Goal: Task Accomplishment & Management: Complete application form

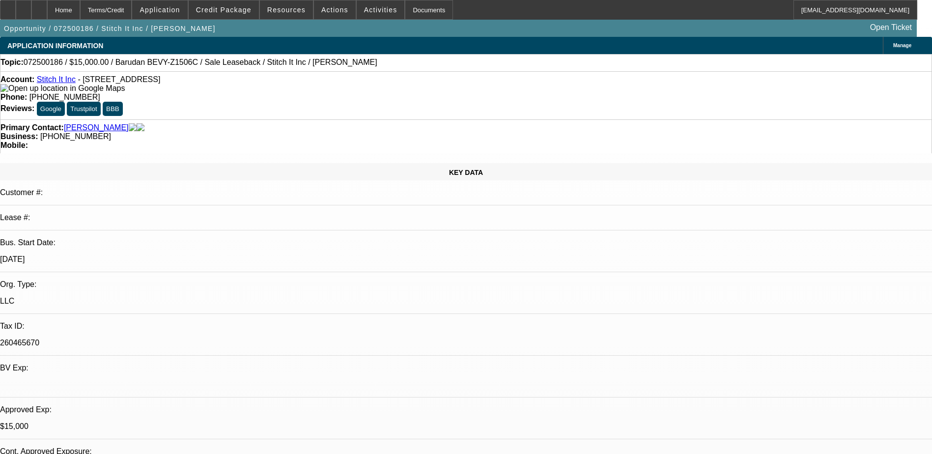
select select "0"
select select "2"
select select "0"
select select "6"
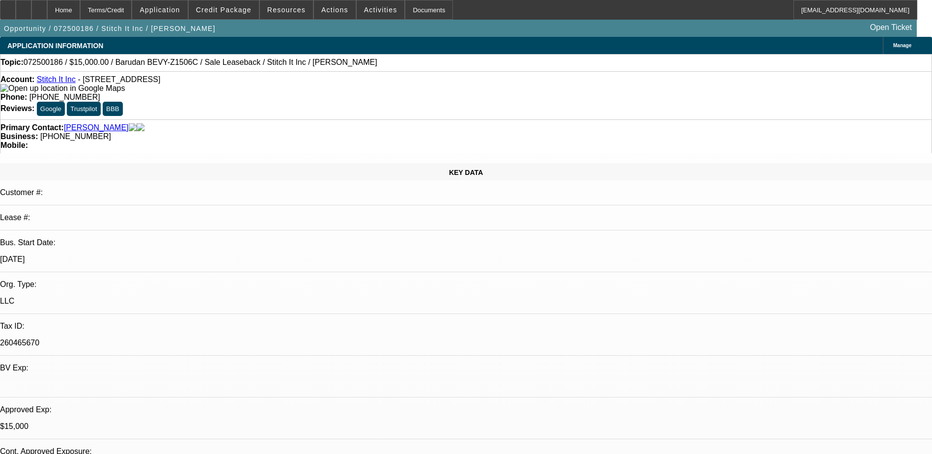
select select "0"
select select "2"
select select "0"
select select "6"
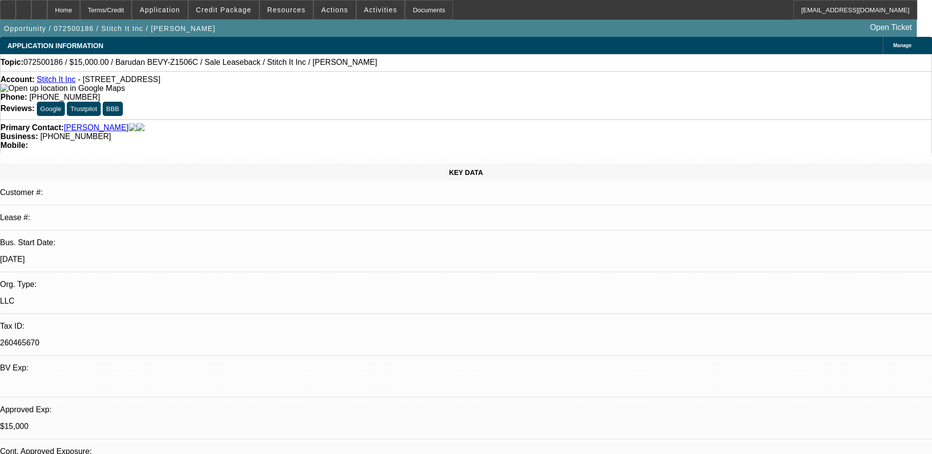
select select "0"
select select "2"
select select "0"
select select "6"
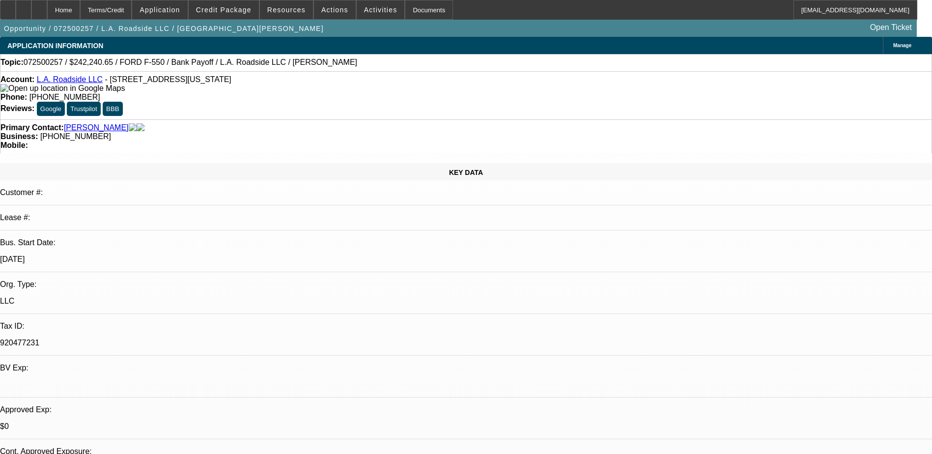
select select "0"
select select "0.1"
select select "0"
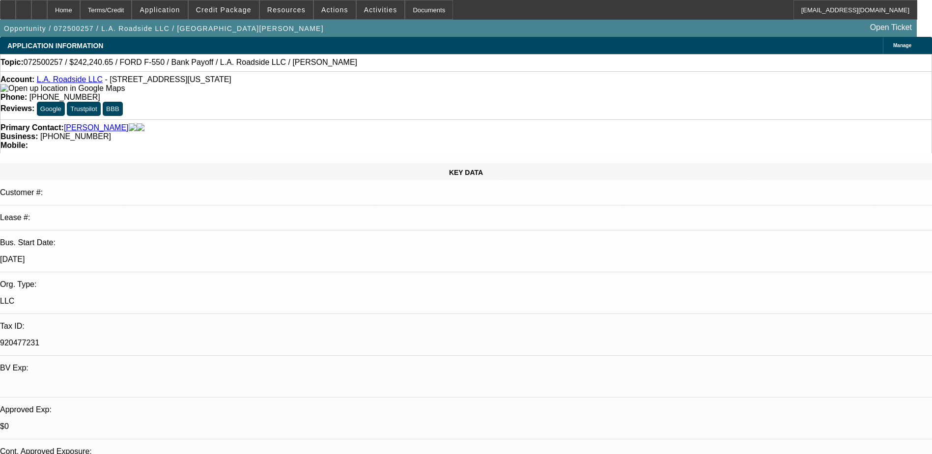
select select "0.1"
select select "1"
select select "2"
select select "4"
select select "1"
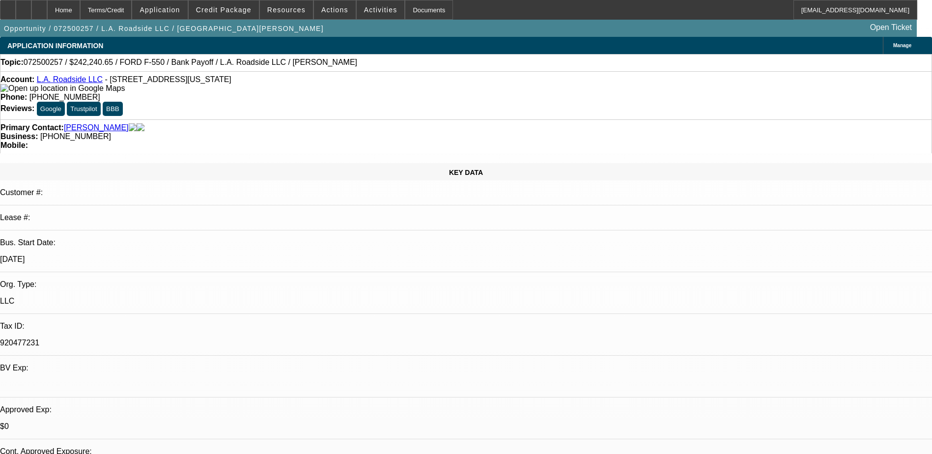
select select "2"
select select "4"
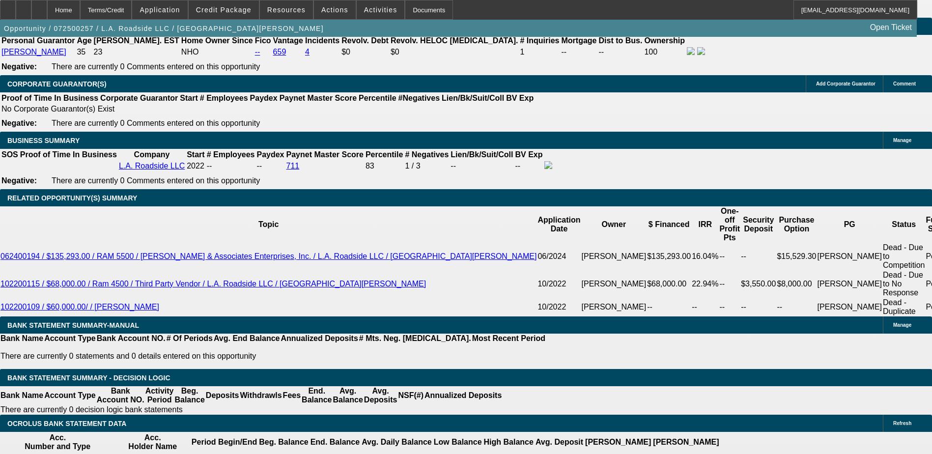
scroll to position [1457, 0]
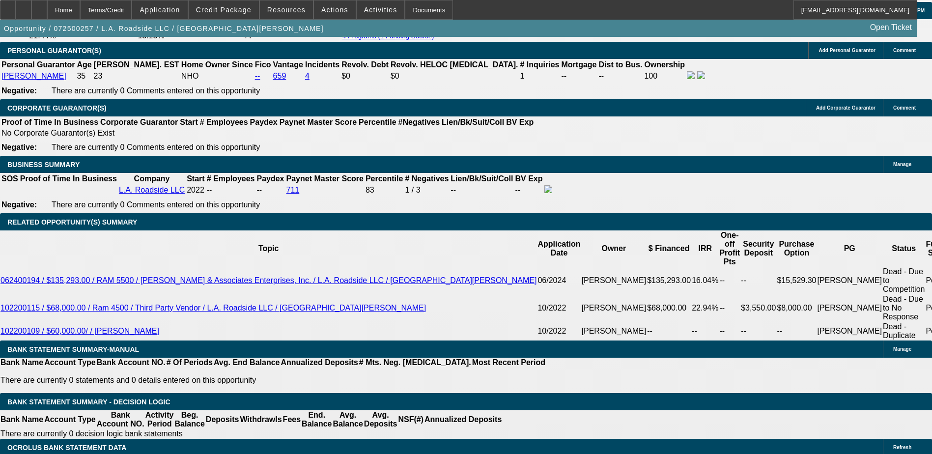
scroll to position [109, 0]
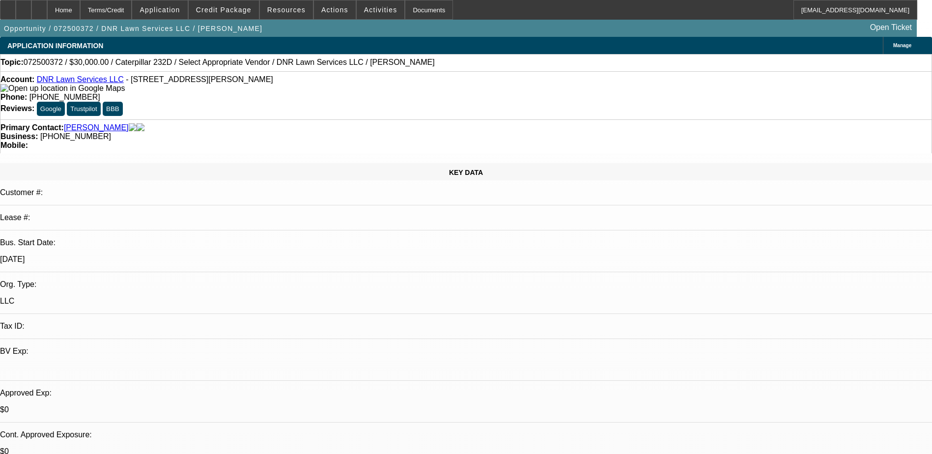
select select "0"
select select "2"
select select "0.1"
select select "1"
select select "2"
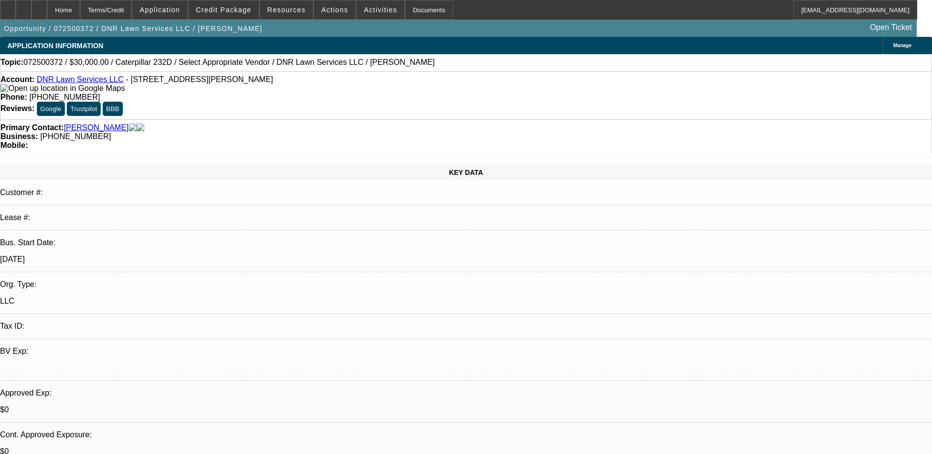
select select "4"
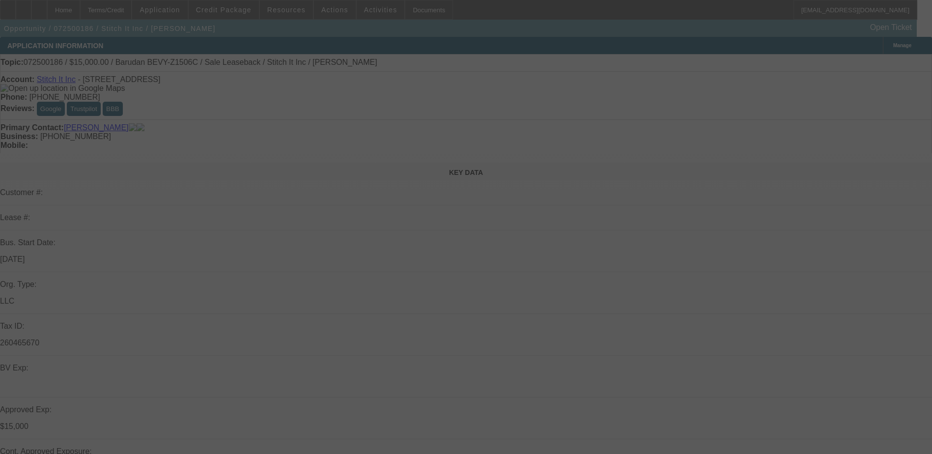
select select "0"
select select "2"
select select "0"
select select "2"
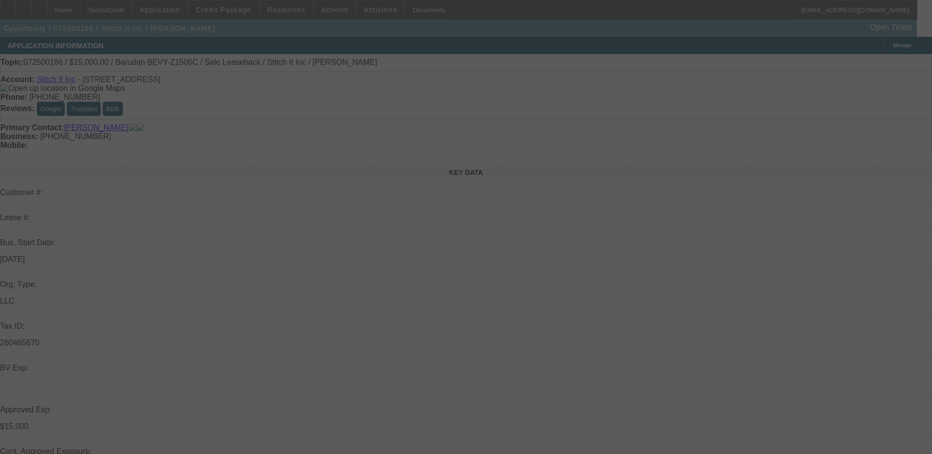
select select "0"
select select "2"
select select "0"
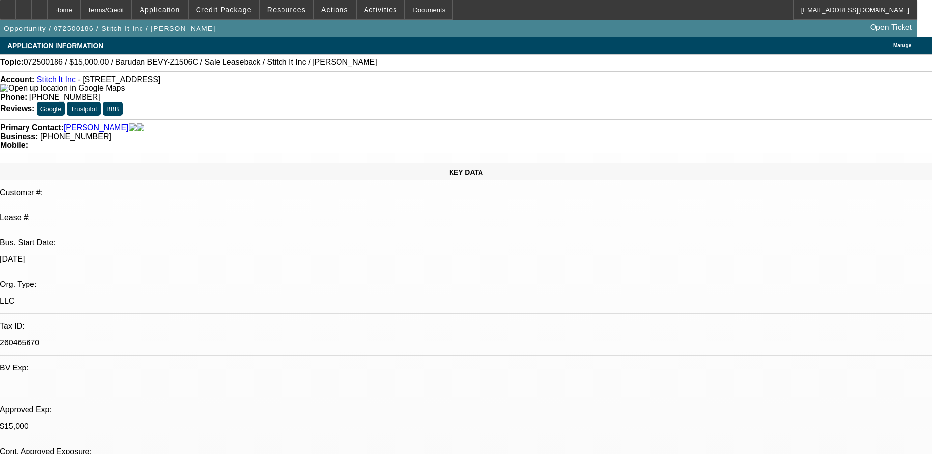
select select "1"
select select "2"
select select "6"
select select "1"
select select "2"
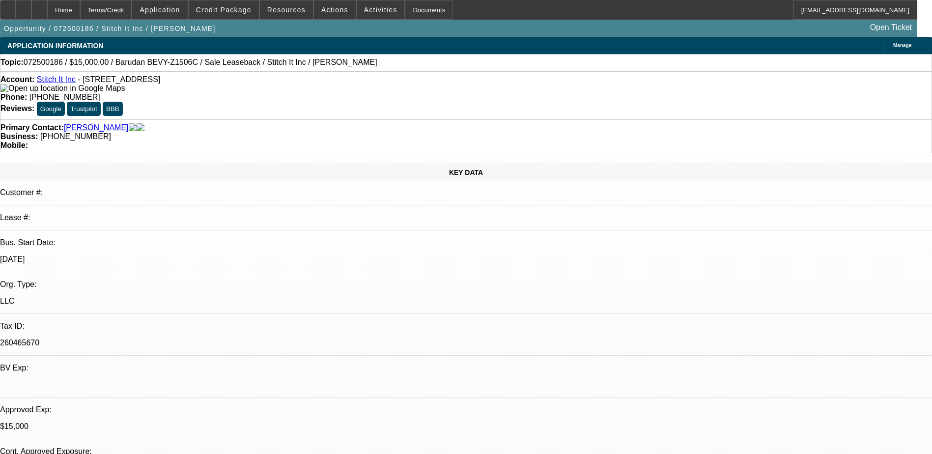
select select "6"
select select "1"
select select "2"
select select "6"
